Goal: Check status: Check status

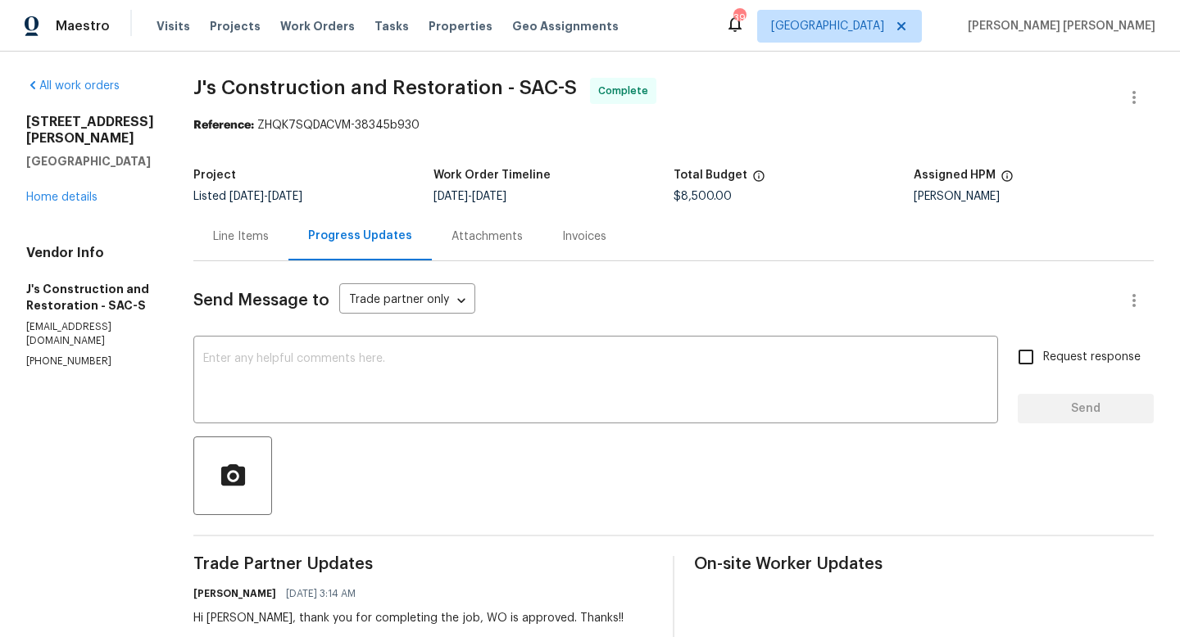
click at [269, 238] on div "Line Items" at bounding box center [241, 237] width 56 height 16
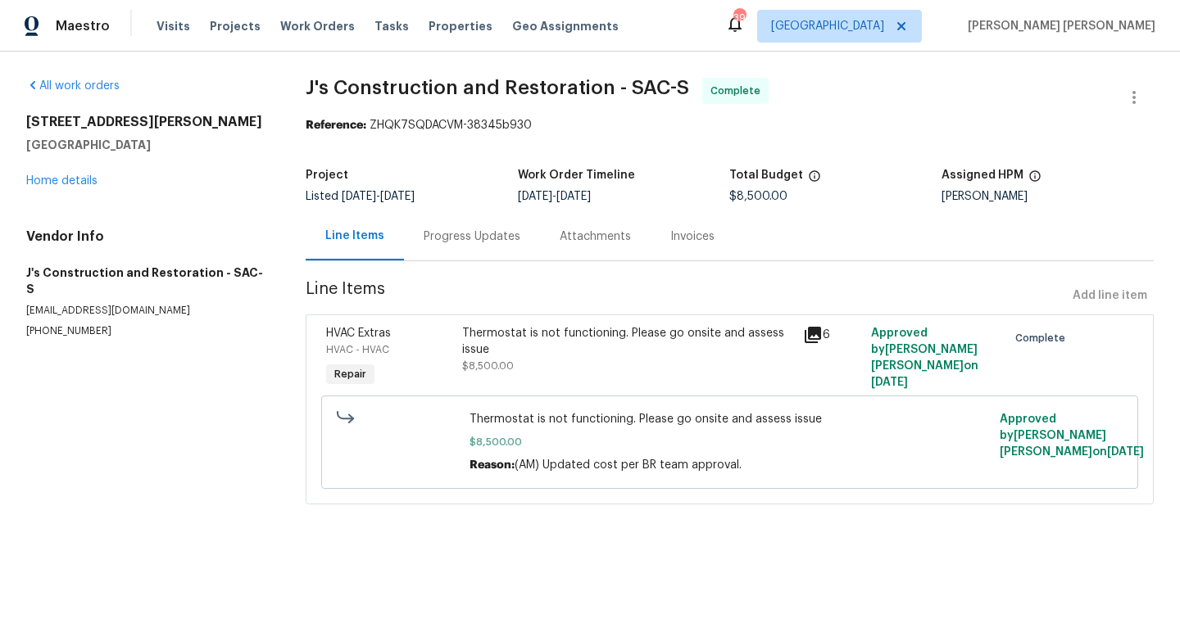
click at [472, 240] on div "Progress Updates" at bounding box center [471, 237] width 97 height 16
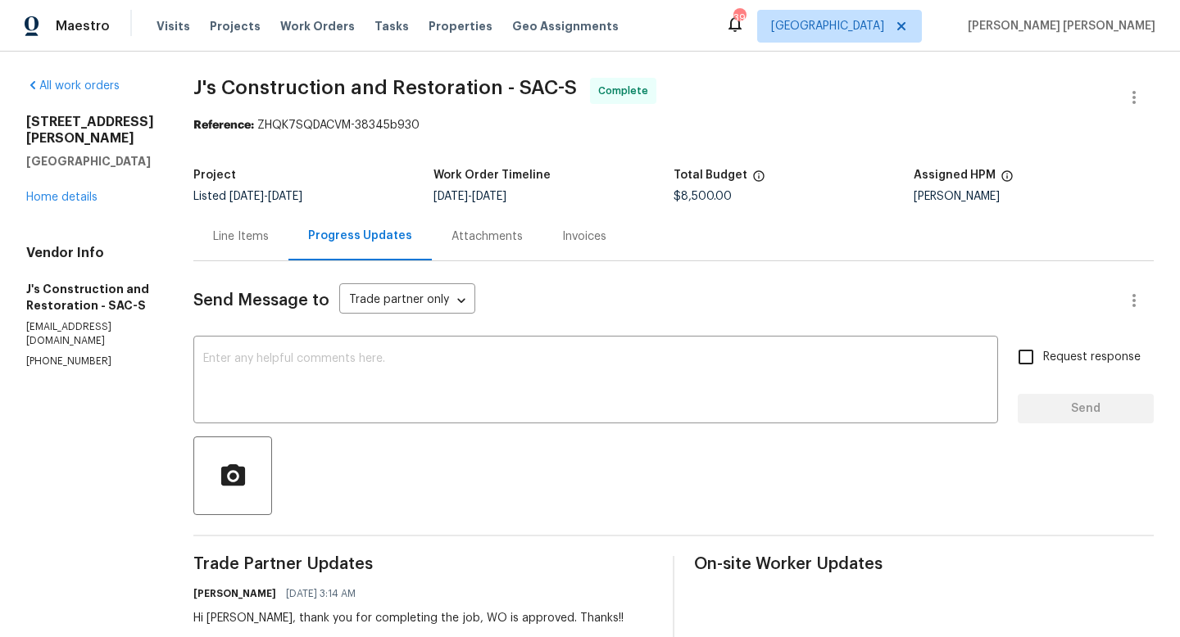
click at [269, 237] on div "Line Items" at bounding box center [241, 237] width 56 height 16
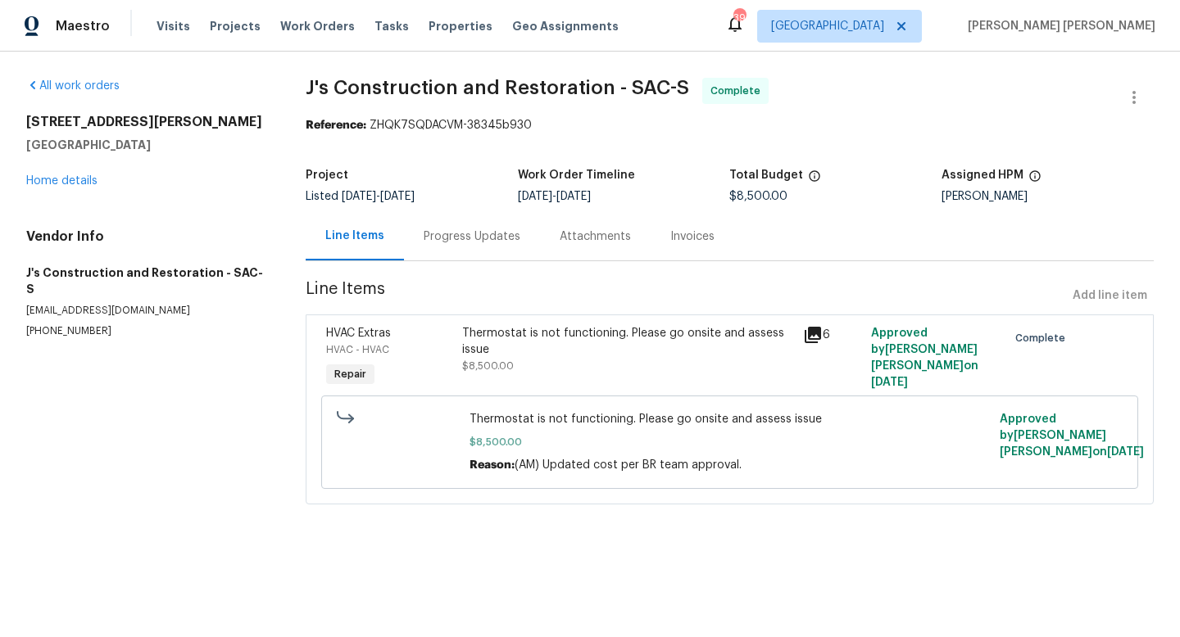
click at [812, 333] on icon at bounding box center [812, 335] width 16 height 16
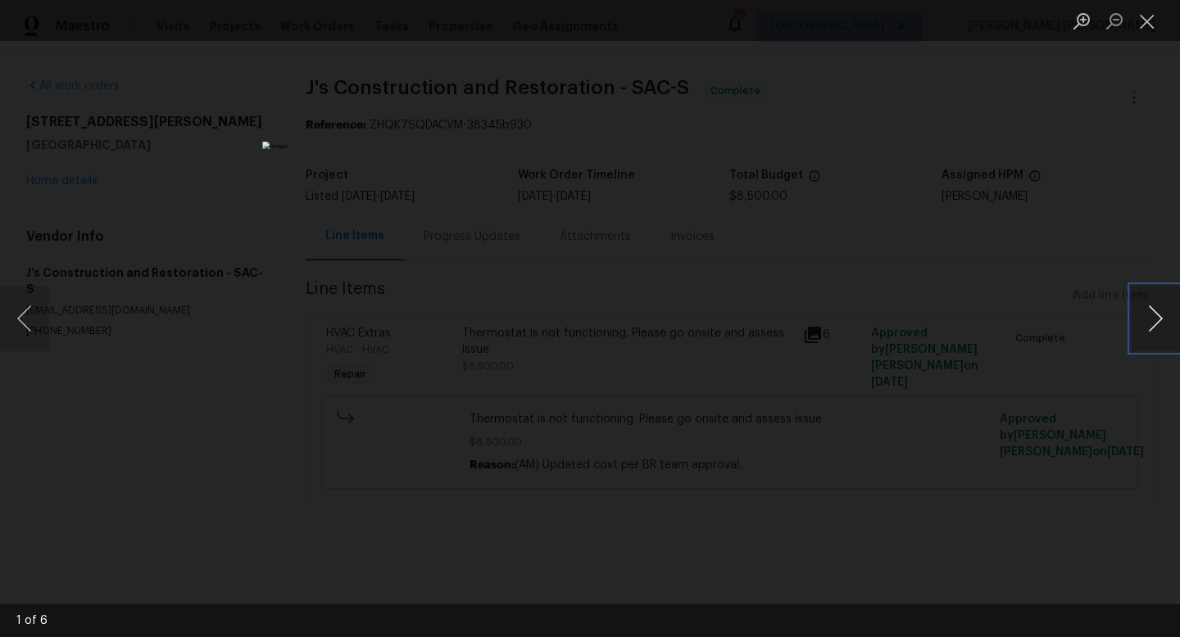
click at [1153, 324] on button "Next image" at bounding box center [1154, 319] width 49 height 66
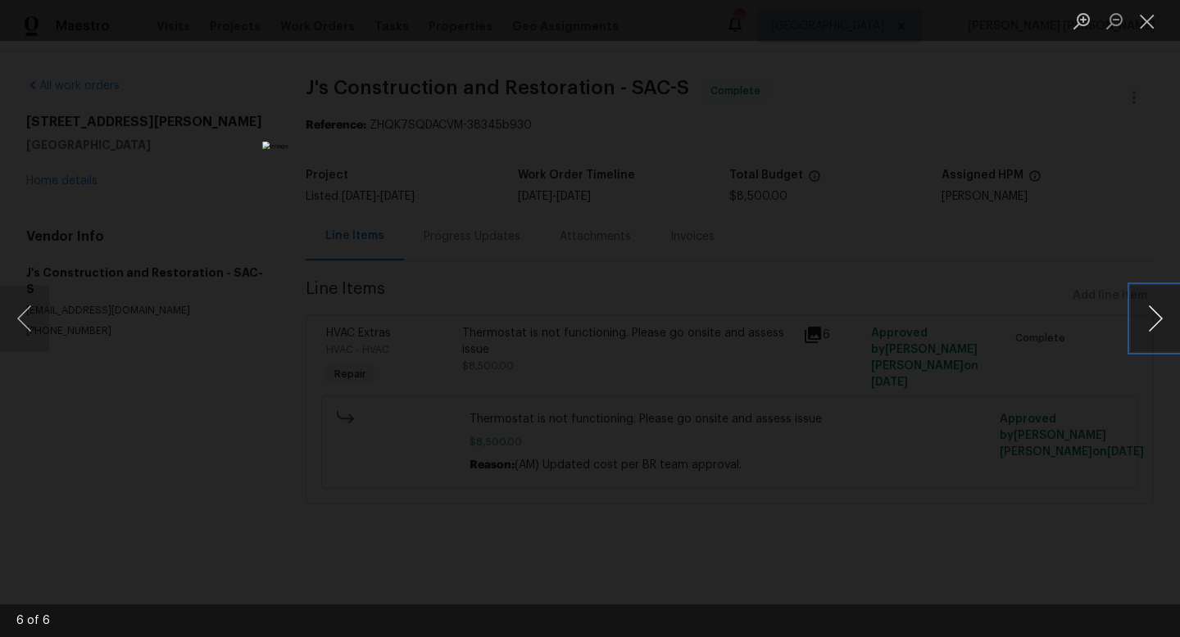
click at [1153, 324] on button "Next image" at bounding box center [1154, 319] width 49 height 66
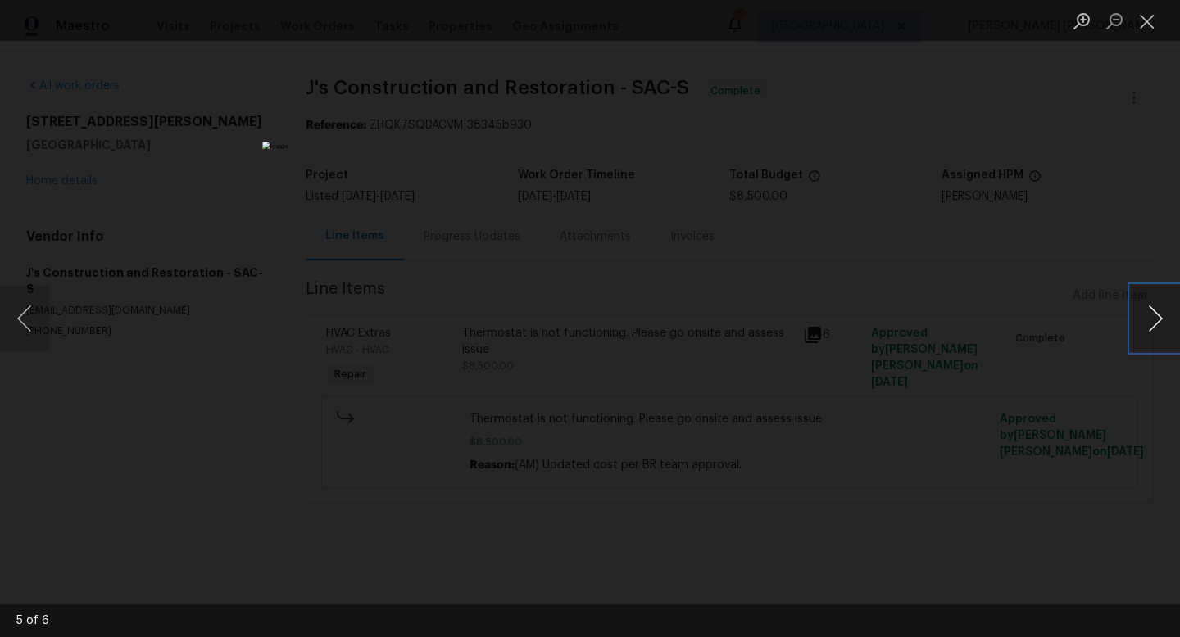
click at [1153, 324] on button "Next image" at bounding box center [1154, 319] width 49 height 66
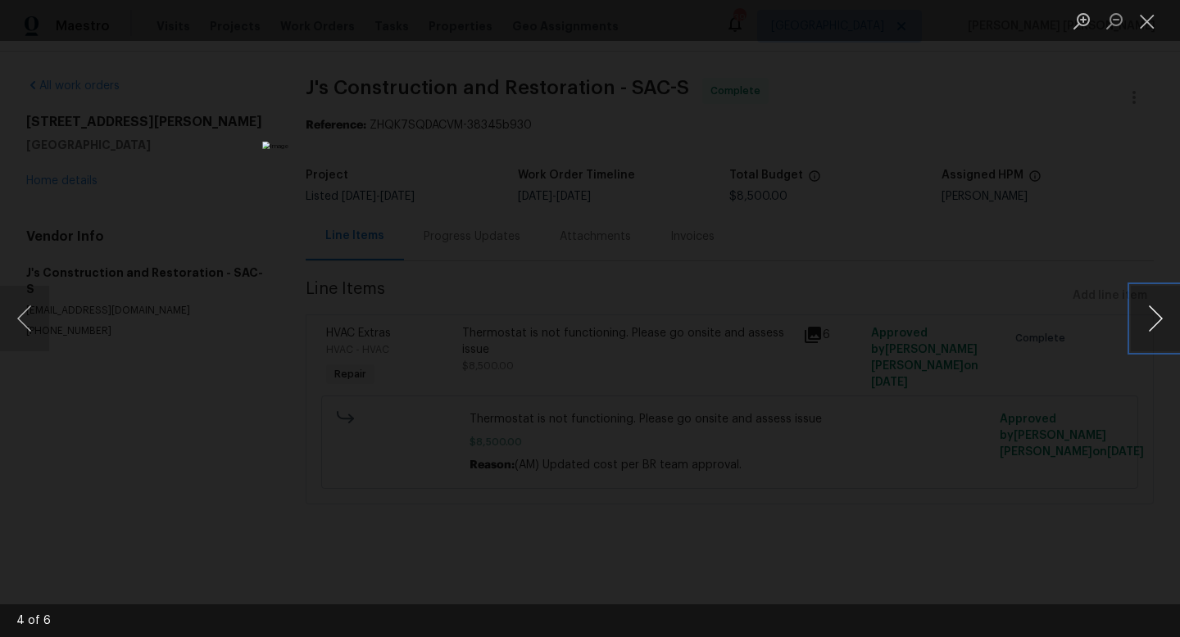
click at [1153, 324] on button "Next image" at bounding box center [1154, 319] width 49 height 66
click at [1132, 220] on div "Lightbox" at bounding box center [590, 318] width 1180 height 637
